Goal: Find specific page/section: Find specific page/section

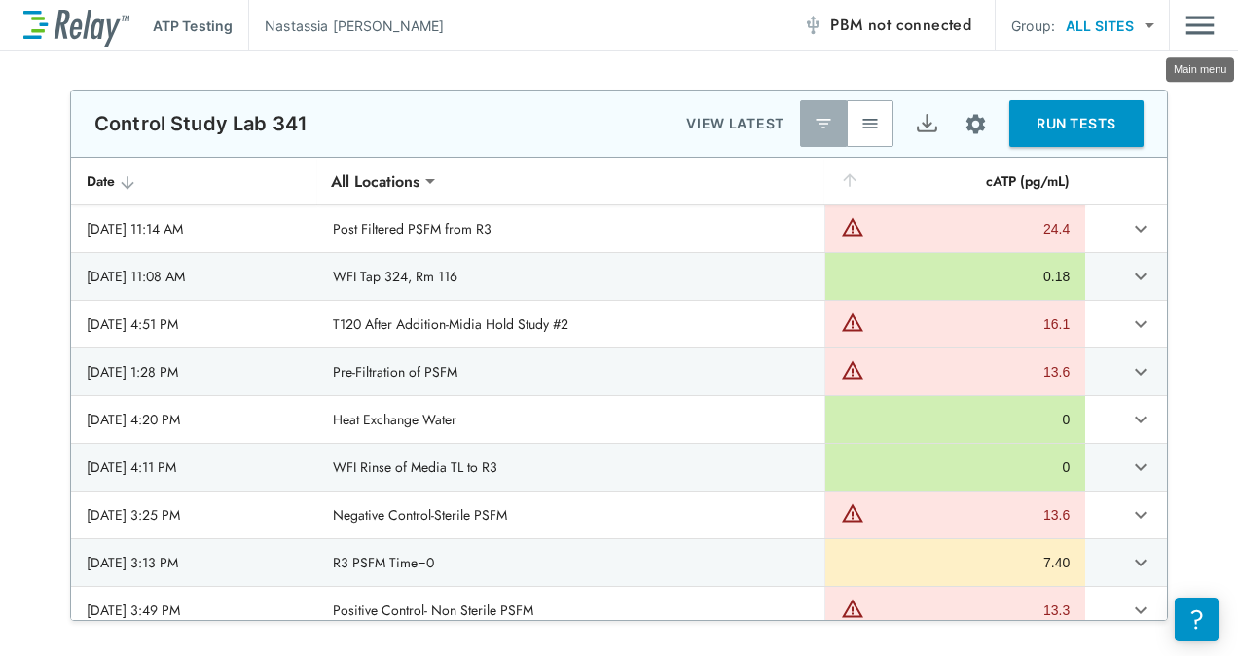
click at [1197, 39] on img "Main menu" at bounding box center [1200, 25] width 29 height 37
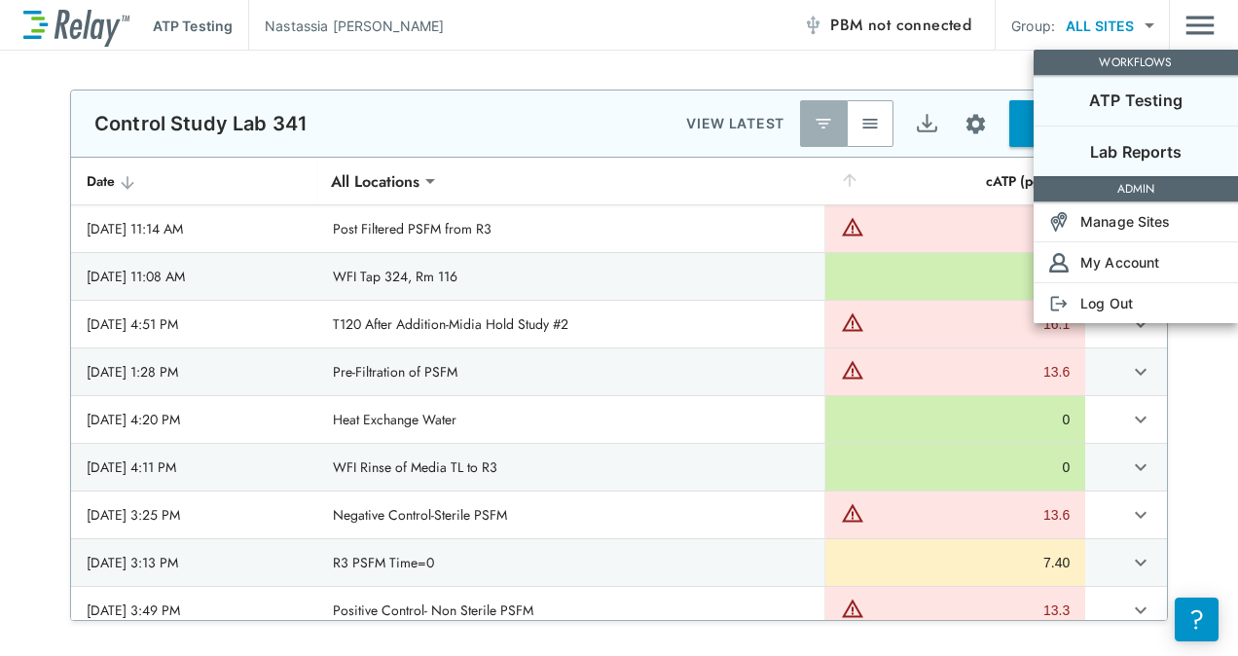
click at [1166, 146] on p "Lab Reports" at bounding box center [1136, 151] width 92 height 23
